Goal: Task Accomplishment & Management: Manage account settings

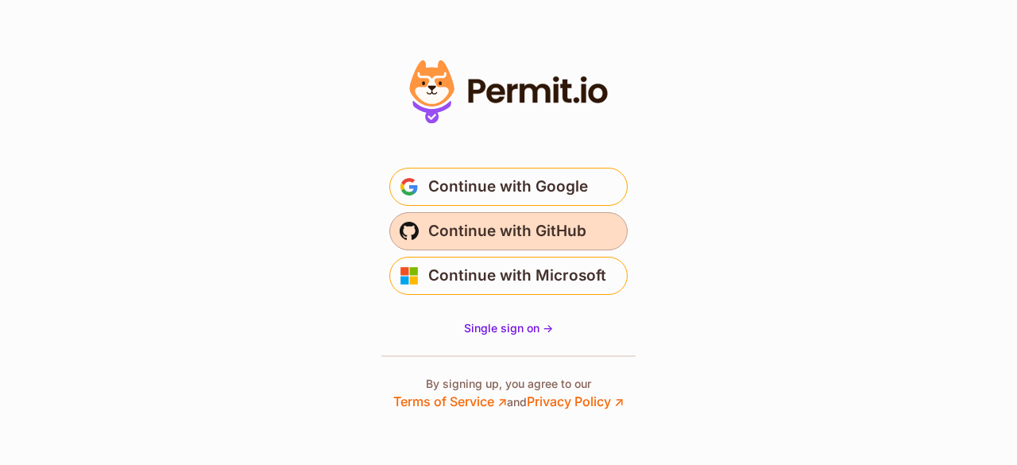
click at [520, 237] on span "Continue with GitHub" at bounding box center [507, 230] width 158 height 25
click at [518, 230] on span "Continue with GitHub" at bounding box center [507, 230] width 158 height 25
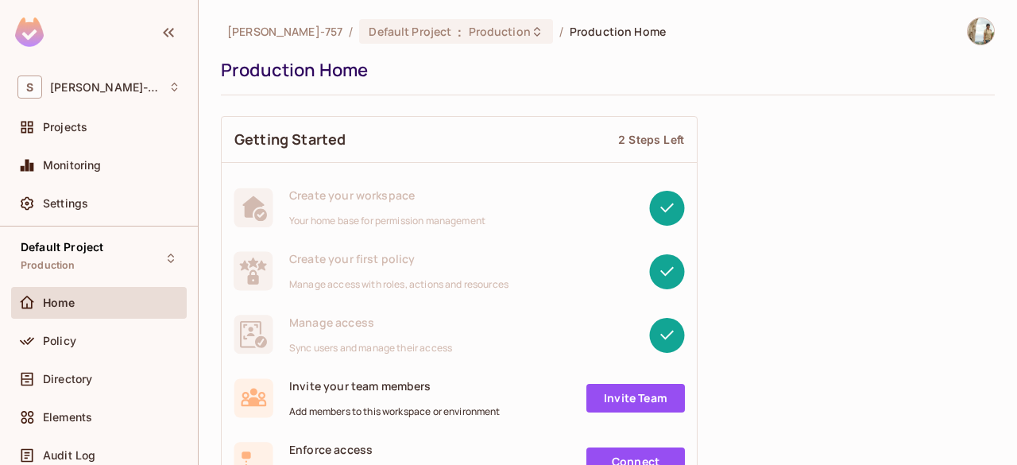
click at [976, 33] on img at bounding box center [981, 31] width 26 height 26
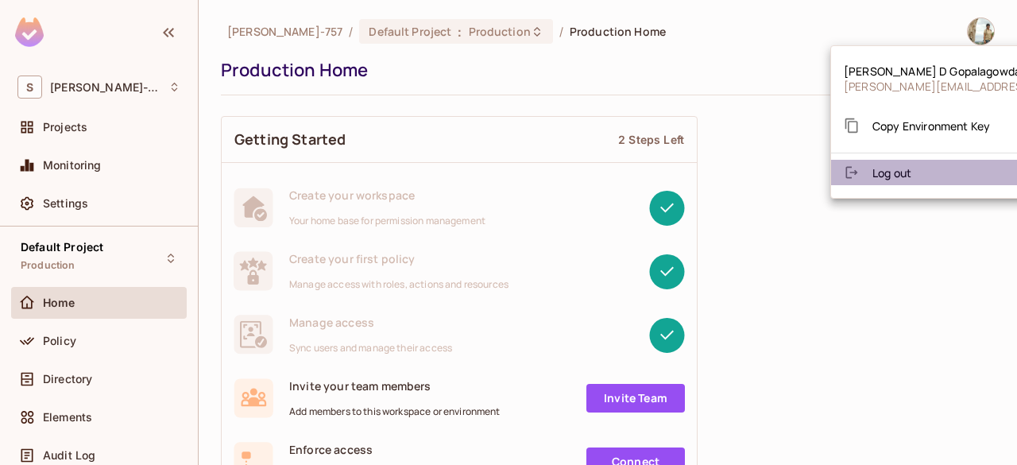
click at [925, 171] on li "Log out" at bounding box center [984, 172] width 307 height 25
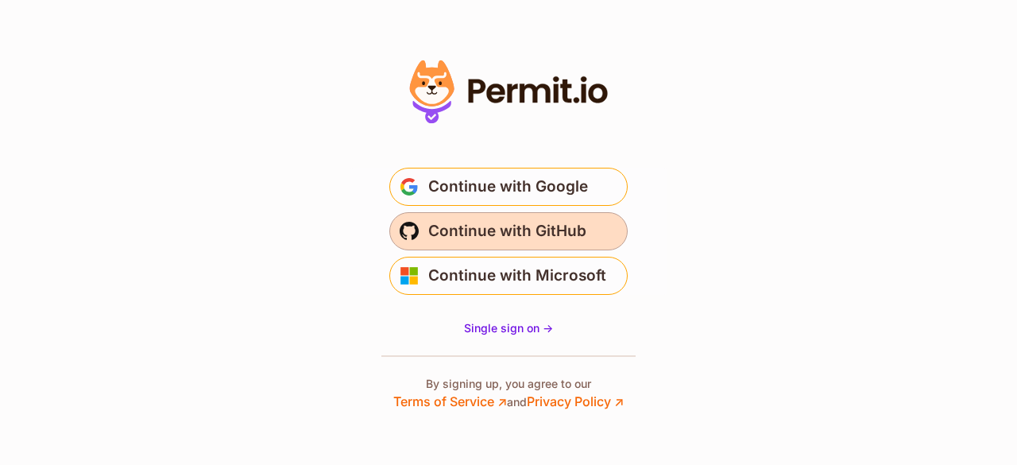
click at [595, 235] on button "Continue with GitHub" at bounding box center [508, 231] width 238 height 38
